Goal: Task Accomplishment & Management: Manage account settings

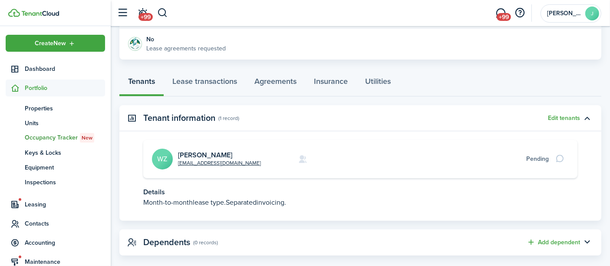
click at [40, 108] on span "Properties" at bounding box center [65, 108] width 80 height 9
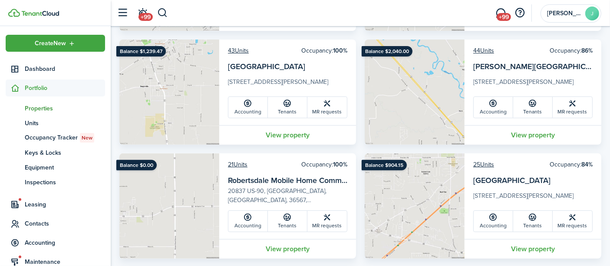
scroll to position [289, 0]
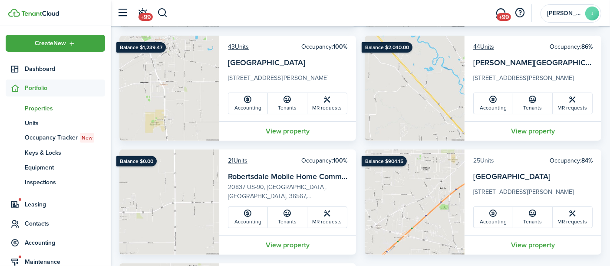
click at [481, 158] on link "25 Units" at bounding box center [483, 160] width 21 height 9
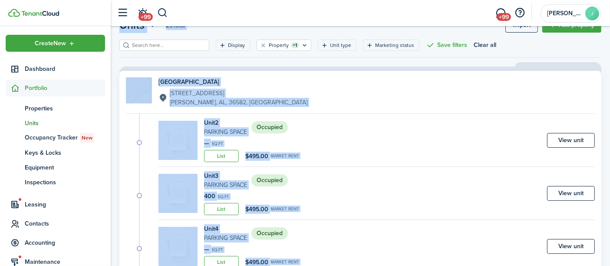
scroll to position [48, 0]
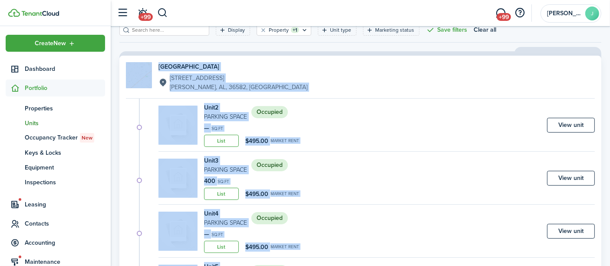
click at [568, 125] on link "View unit" at bounding box center [571, 125] width 48 height 15
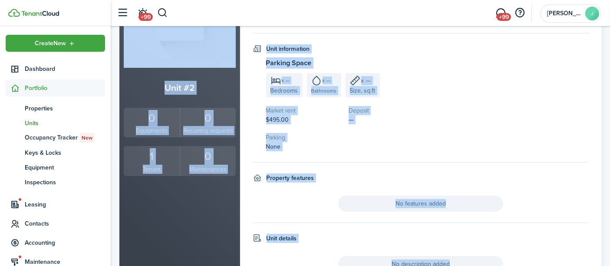
scroll to position [126, 0]
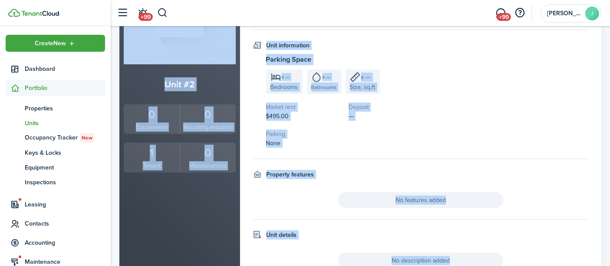
click at [154, 155] on div "1" at bounding box center [152, 153] width 52 height 16
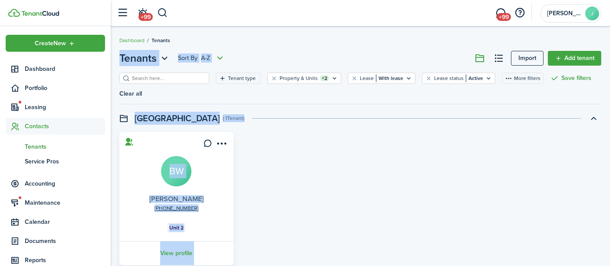
click at [183, 200] on link "[PERSON_NAME]" at bounding box center [176, 199] width 54 height 10
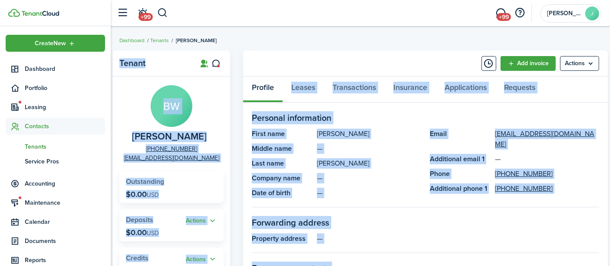
click at [350, 182] on panel-main-description "—" at bounding box center [369, 178] width 104 height 10
click at [354, 88] on link "Transactions" at bounding box center [354, 89] width 61 height 26
click at [354, 88] on div "Profile Leases Transactions Insurance Applications Requests" at bounding box center [425, 89] width 365 height 26
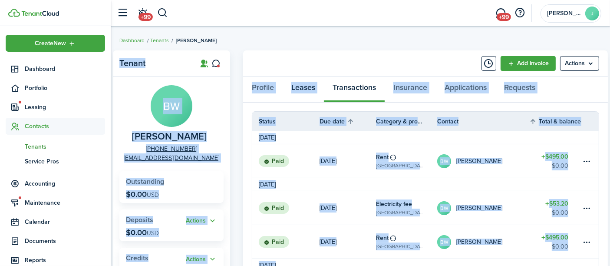
click at [296, 83] on link "Leases" at bounding box center [303, 89] width 41 height 26
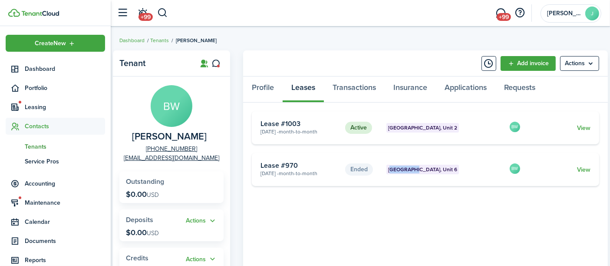
click at [582, 126] on link "View" at bounding box center [583, 127] width 13 height 9
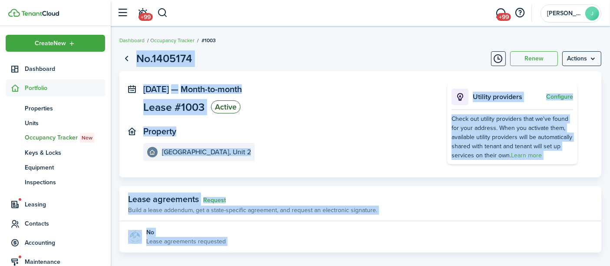
click at [579, 62] on menu-btn "Actions" at bounding box center [581, 58] width 39 height 15
click at [569, 57] on menu-btn "Actions" at bounding box center [581, 58] width 39 height 15
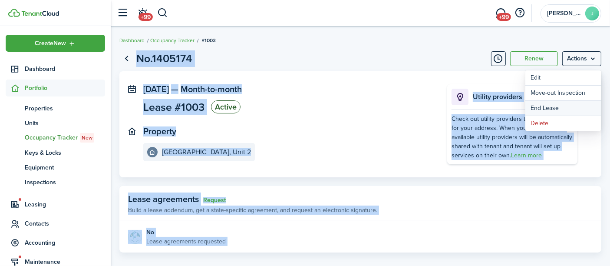
click at [542, 107] on link "End Lease" at bounding box center [563, 108] width 76 height 15
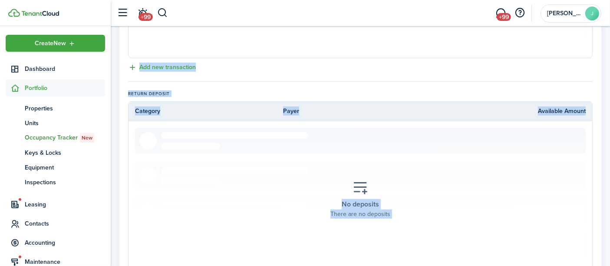
scroll to position [447, 0]
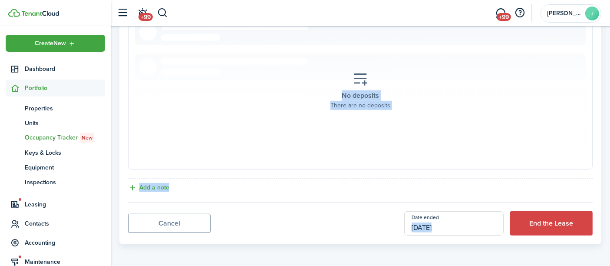
click at [531, 223] on button "End the Lease" at bounding box center [551, 223] width 82 height 24
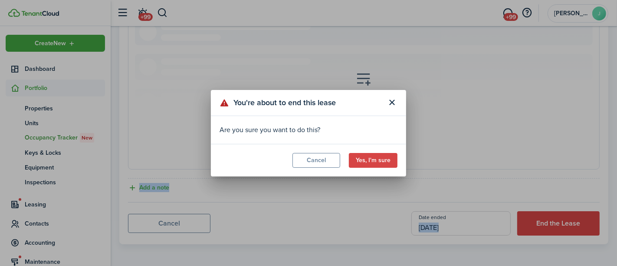
click at [361, 158] on button "Yes, I'm sure" at bounding box center [373, 160] width 49 height 15
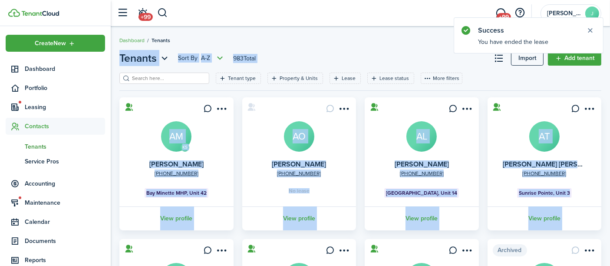
click at [40, 87] on span "Portfolio" at bounding box center [65, 87] width 80 height 9
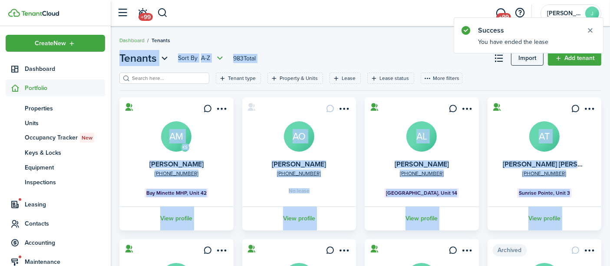
click at [43, 108] on span "Properties" at bounding box center [65, 108] width 80 height 9
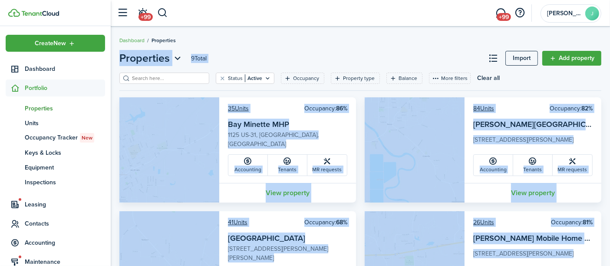
click at [256, 53] on header-page "Properties 9 Total Import Add property" at bounding box center [360, 61] width 482 height 22
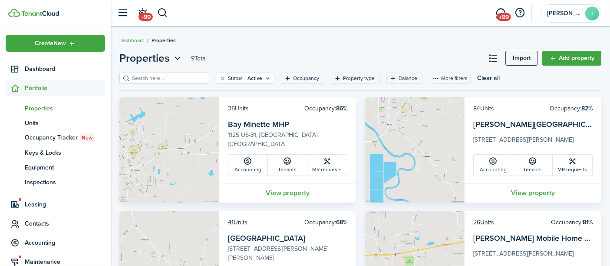
click at [256, 53] on header-page "Properties 9 Total Import Add property" at bounding box center [360, 61] width 482 height 22
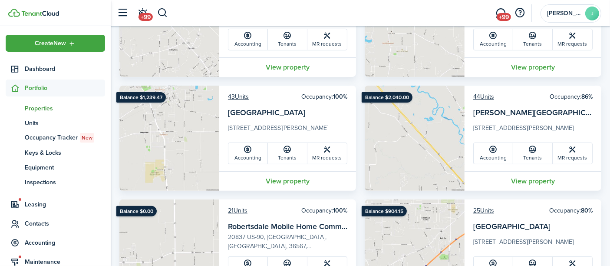
scroll to position [337, 0]
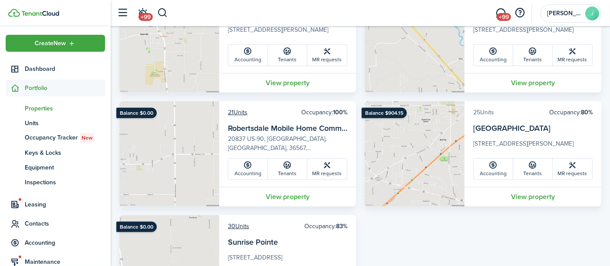
click at [488, 112] on link "25 Units" at bounding box center [483, 112] width 21 height 9
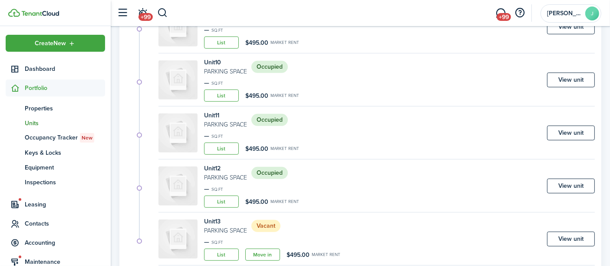
scroll to position [564, 0]
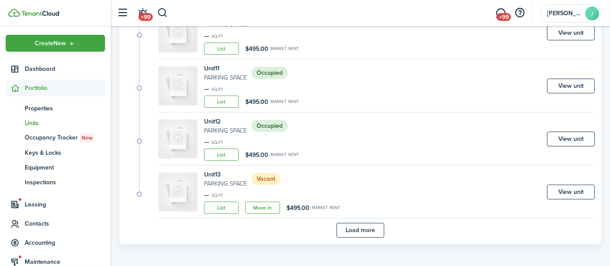
click at [375, 230] on button "Load more" at bounding box center [360, 230] width 48 height 15
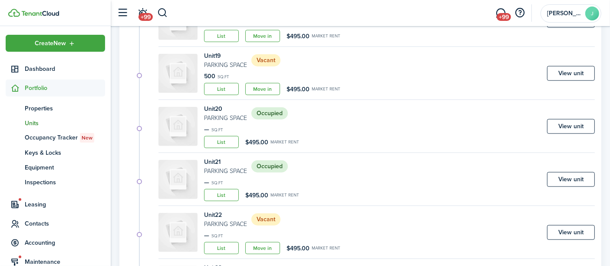
scroll to position [998, 0]
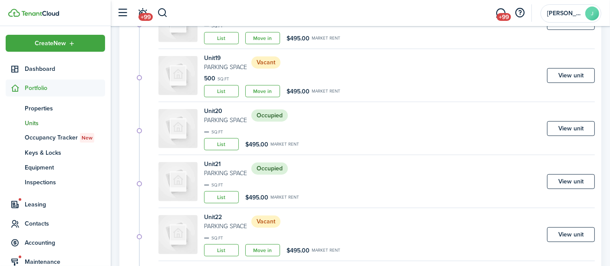
click at [562, 125] on link "View unit" at bounding box center [571, 128] width 48 height 15
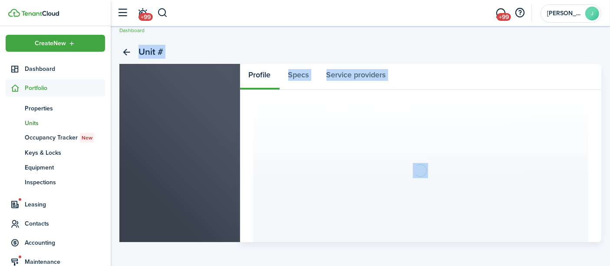
click at [562, 125] on section at bounding box center [420, 170] width 335 height 143
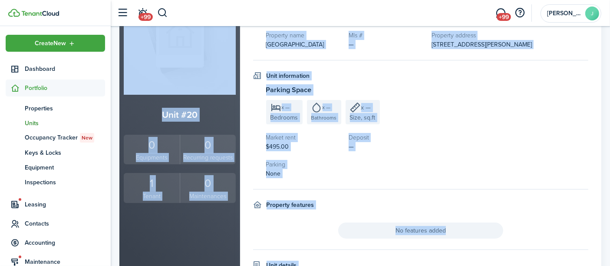
scroll to position [96, 0]
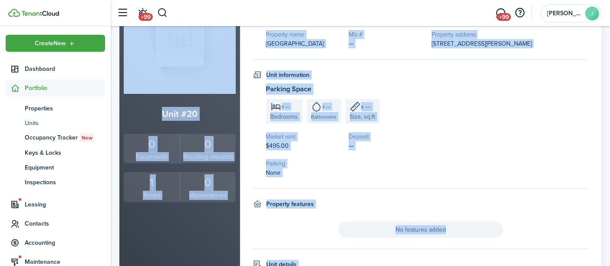
click at [152, 182] on div "1" at bounding box center [152, 182] width 52 height 16
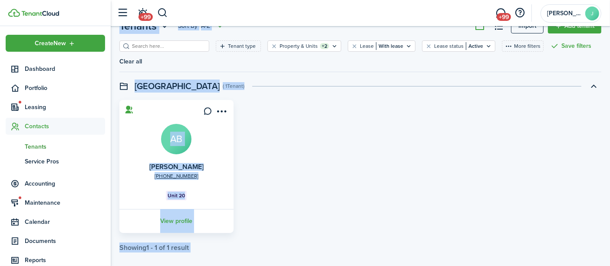
scroll to position [41, 0]
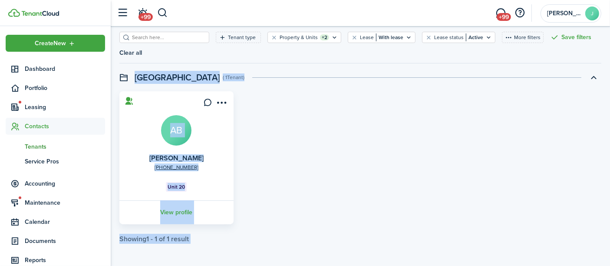
click at [209, 139] on card "[PHONE_NUMBER] [PERSON_NAME] AB Unit 20 View profile" at bounding box center [176, 157] width 114 height 133
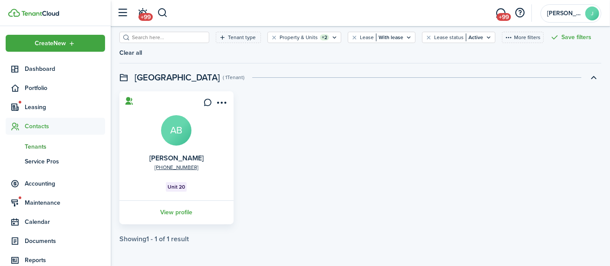
click at [175, 214] on link "View profile" at bounding box center [176, 212] width 117 height 24
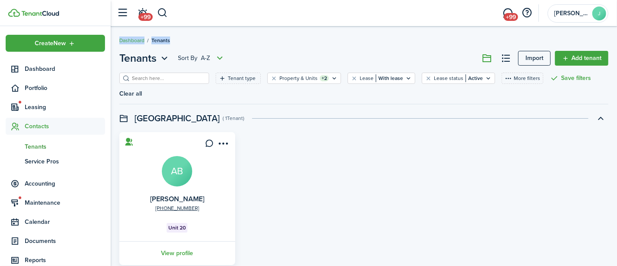
click at [175, 214] on div "Tenants Sort by A-Z Import Add tenant Tenant type Property & Units +2 Lease Wit…" at bounding box center [364, 167] width 506 height 242
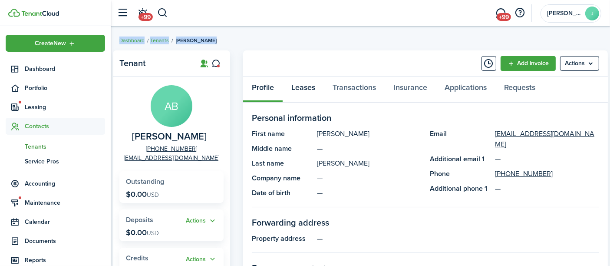
click at [302, 92] on link "Leases" at bounding box center [303, 89] width 41 height 26
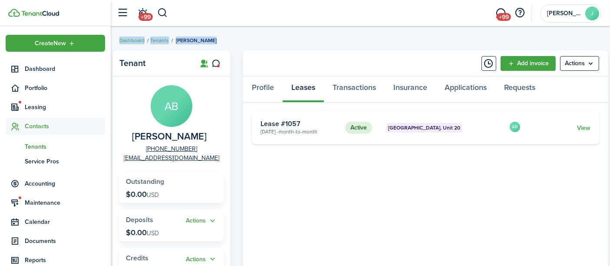
click at [586, 127] on link "View" at bounding box center [583, 127] width 13 height 9
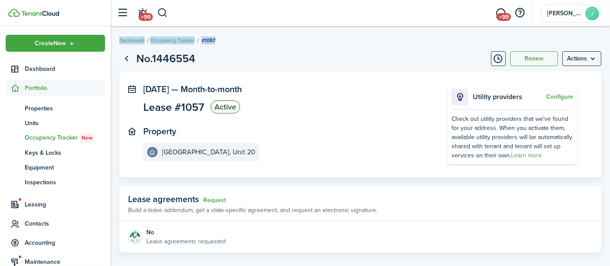
click at [580, 61] on menu-btn "Actions" at bounding box center [581, 58] width 39 height 15
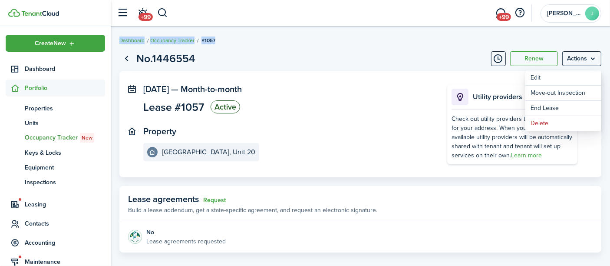
click at [580, 61] on menu-btn "Actions" at bounding box center [581, 58] width 39 height 15
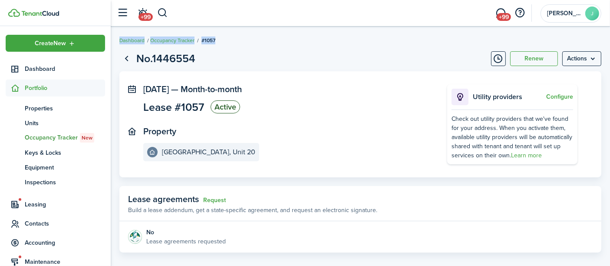
click at [568, 60] on menu-btn "Actions" at bounding box center [581, 58] width 39 height 15
click at [567, 59] on menu-btn "Actions" at bounding box center [581, 58] width 39 height 15
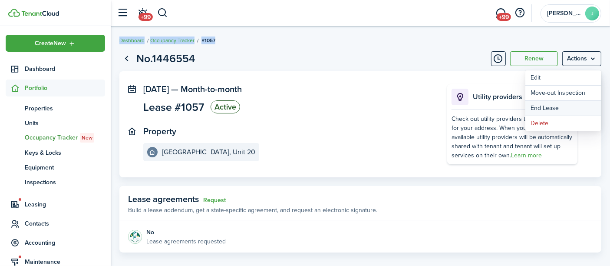
click at [539, 104] on link "End Lease" at bounding box center [563, 108] width 76 height 15
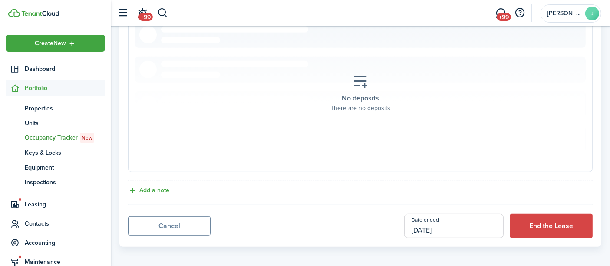
scroll to position [447, 0]
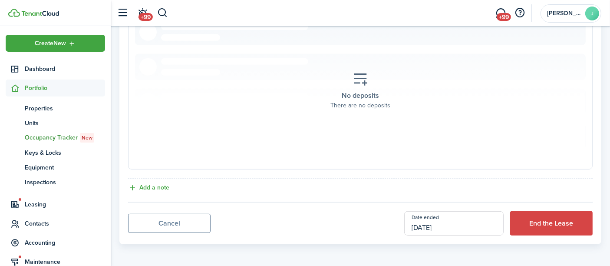
click at [549, 227] on button "End the Lease" at bounding box center [551, 223] width 82 height 24
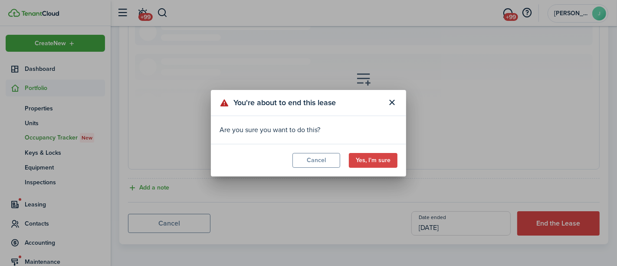
click at [371, 161] on button "Yes, I'm sure" at bounding box center [373, 160] width 49 height 15
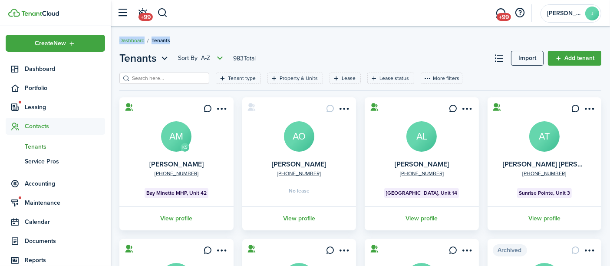
click at [39, 87] on span "Portfolio" at bounding box center [65, 87] width 80 height 9
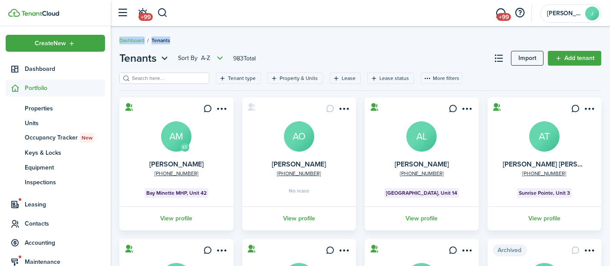
click at [42, 110] on span "Properties" at bounding box center [65, 108] width 80 height 9
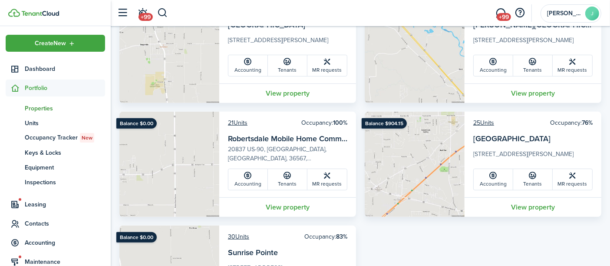
scroll to position [385, 0]
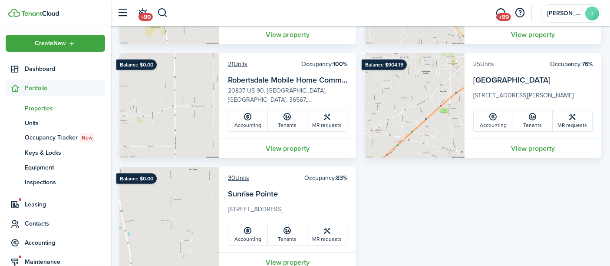
click at [489, 63] on link "25 Units" at bounding box center [483, 63] width 21 height 9
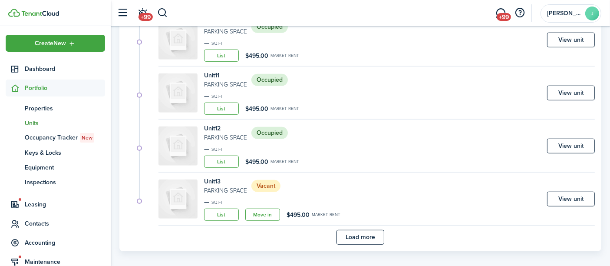
scroll to position [564, 0]
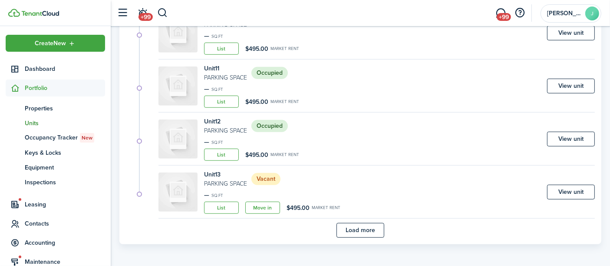
click at [362, 229] on button "Load more" at bounding box center [360, 230] width 48 height 15
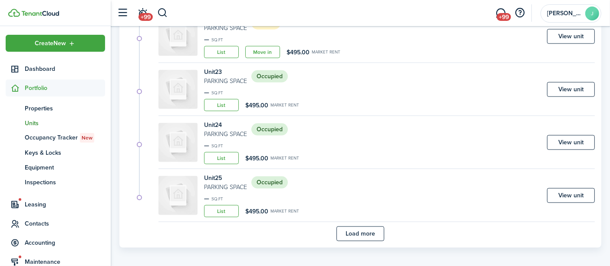
scroll to position [1197, 0]
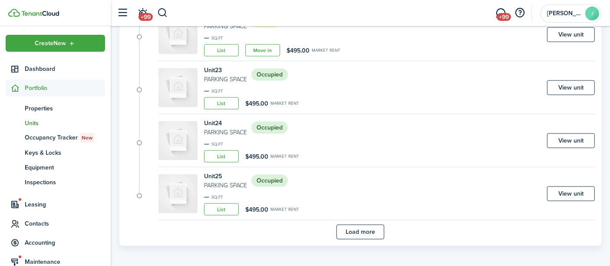
click at [356, 227] on button "Load more" at bounding box center [360, 231] width 48 height 15
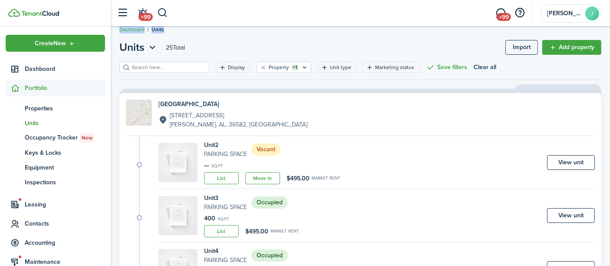
scroll to position [0, 0]
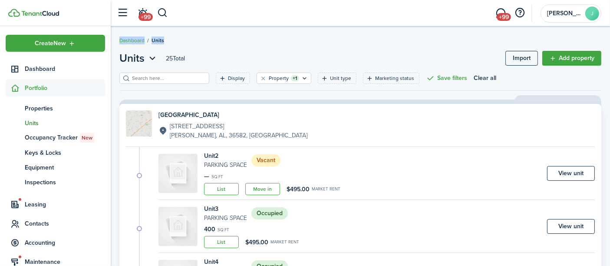
click at [39, 68] on span "Dashboard" at bounding box center [65, 68] width 80 height 9
